Goal: Navigation & Orientation: Find specific page/section

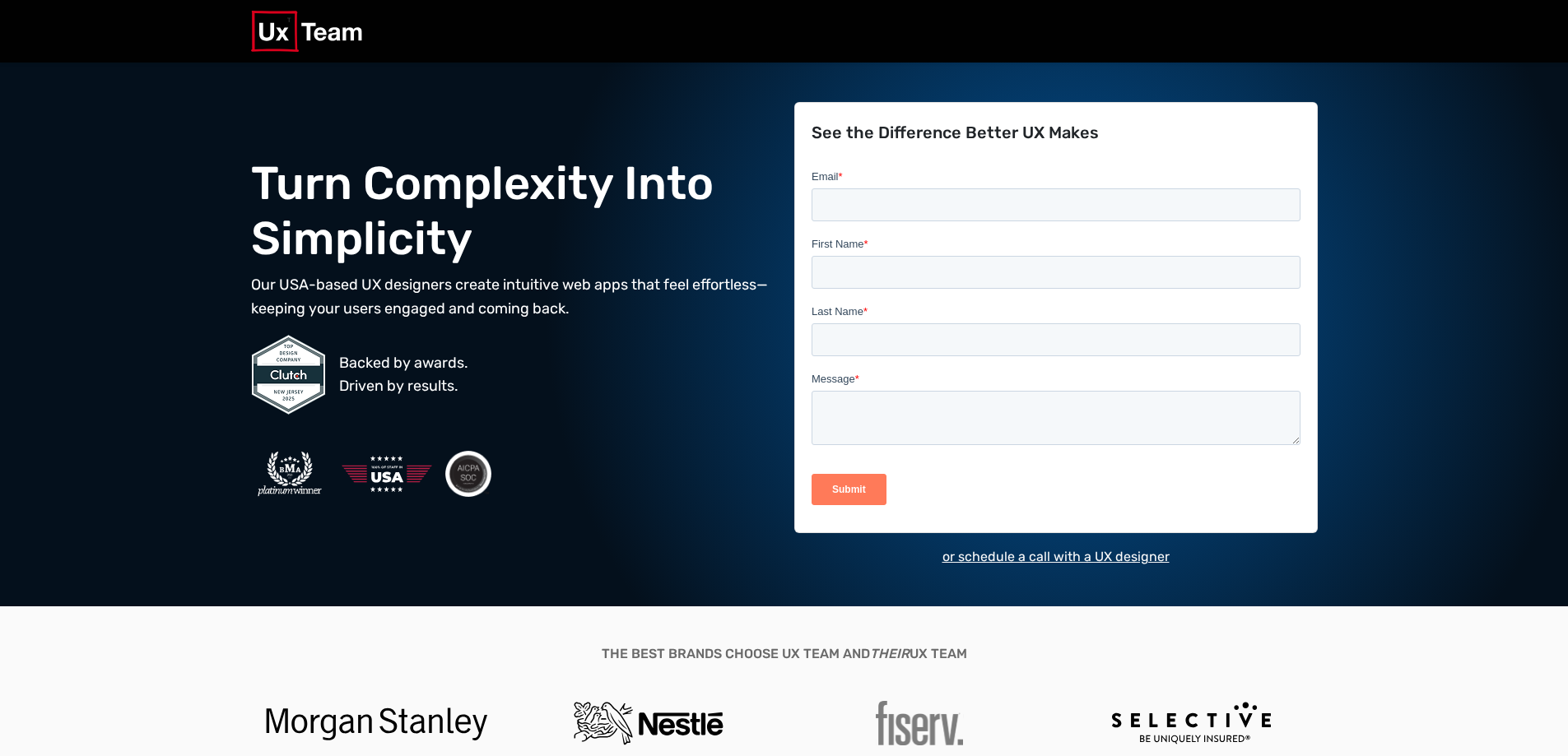
click at [105, 268] on section "Turn Complexity Into Simplicity Our USA-based UX designers create intuitive web…" at bounding box center [784, 334] width 1568 height 545
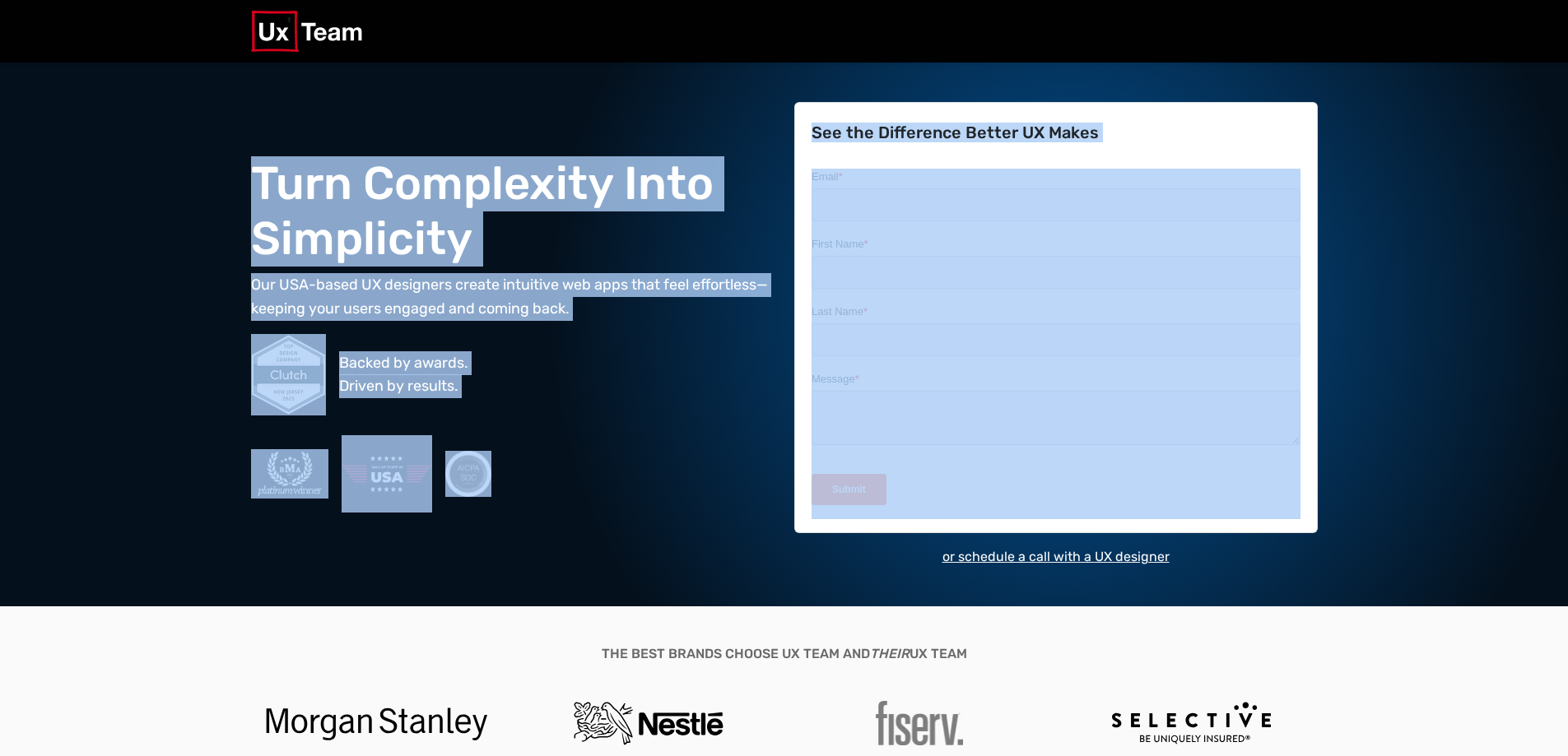
drag, startPoint x: 206, startPoint y: 161, endPoint x: 658, endPoint y: 508, distance: 569.8
click at [737, 569] on section "Turn Complexity Into Simplicity Our [DEMOGRAPHIC_DATA] UX designers create intu…" at bounding box center [784, 334] width 1568 height 545
click at [646, 507] on div at bounding box center [513, 474] width 524 height 78
click at [645, 496] on div at bounding box center [513, 474] width 524 height 78
